Goal: Information Seeking & Learning: Learn about a topic

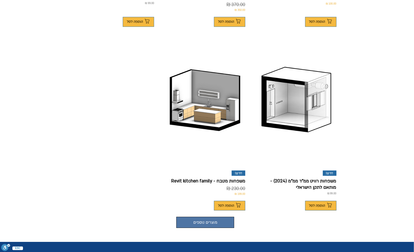
scroll to position [303, 0]
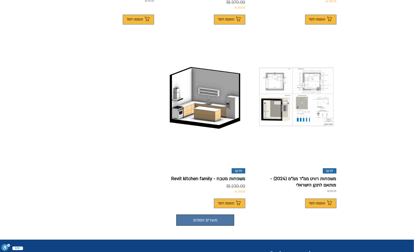
click at [321, 79] on img "Product Gallery" at bounding box center [296, 96] width 75 height 59
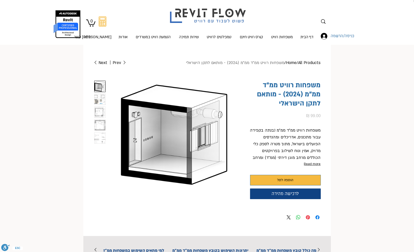
scroll to position [0, 16]
click at [103, 121] on img "4 / 5" at bounding box center [99, 124] width 11 height 11
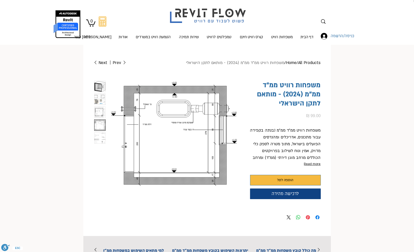
click at [102, 113] on img "3 / 5" at bounding box center [99, 112] width 11 height 11
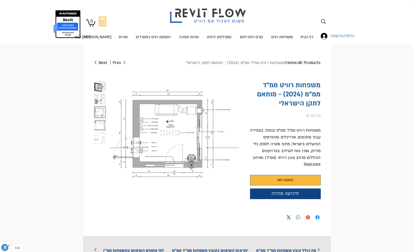
click at [101, 102] on img "2 / 5" at bounding box center [99, 99] width 11 height 11
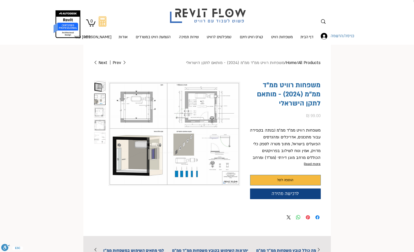
click at [102, 114] on img "3 / 5" at bounding box center [99, 112] width 11 height 11
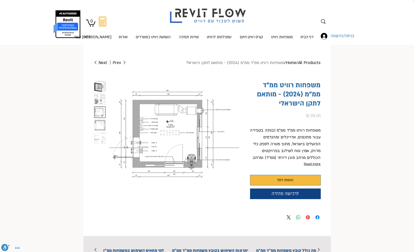
click at [103, 125] on img "4 / 5" at bounding box center [99, 124] width 11 height 11
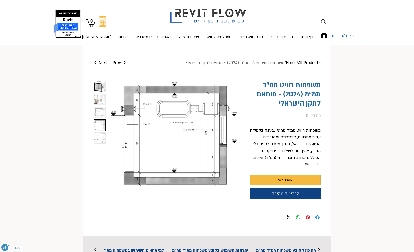
click at [103, 136] on img "5 / 5" at bounding box center [99, 137] width 11 height 11
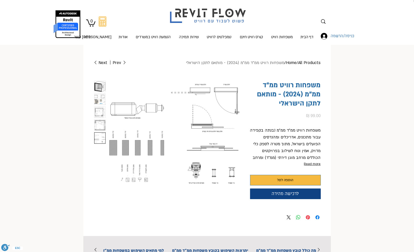
click at [315, 164] on button "Read more" at bounding box center [285, 164] width 71 height 6
